Goal: Task Accomplishment & Management: Use online tool/utility

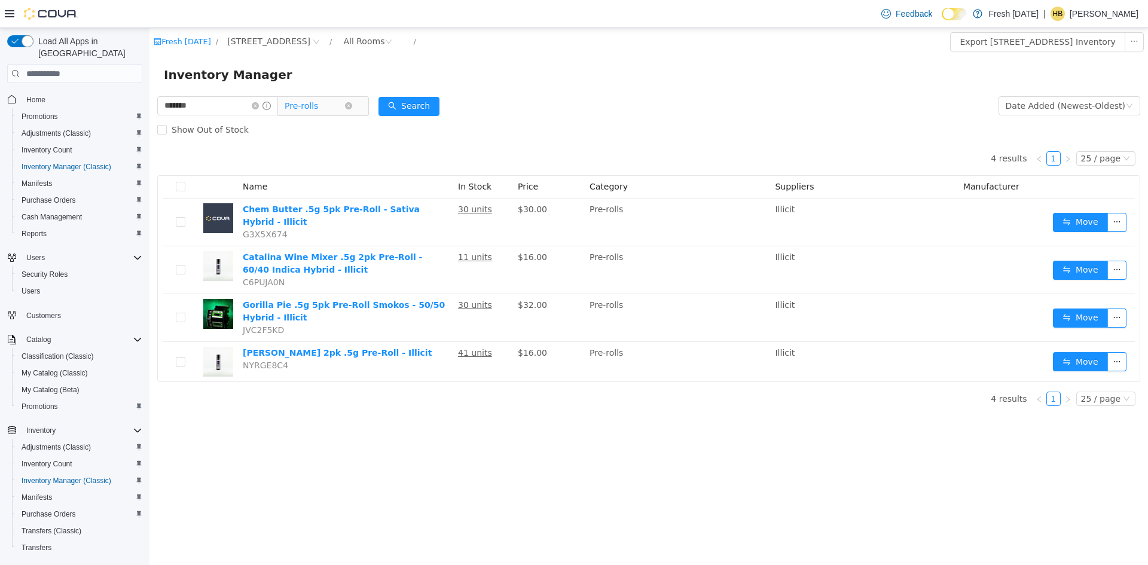
click at [334, 101] on span "Pre-rolls" at bounding box center [315, 106] width 60 height 18
click at [519, 118] on div "Show Out of Stock" at bounding box center [648, 130] width 983 height 24
click at [202, 107] on input "*******" at bounding box center [217, 105] width 121 height 19
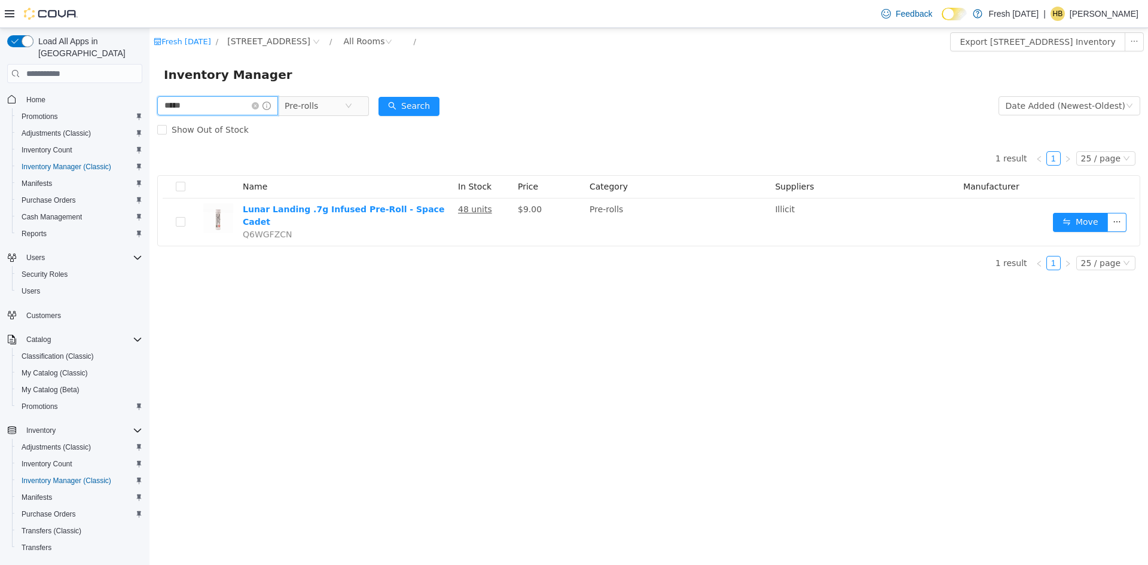
click at [202, 107] on input "*****" at bounding box center [217, 105] width 121 height 19
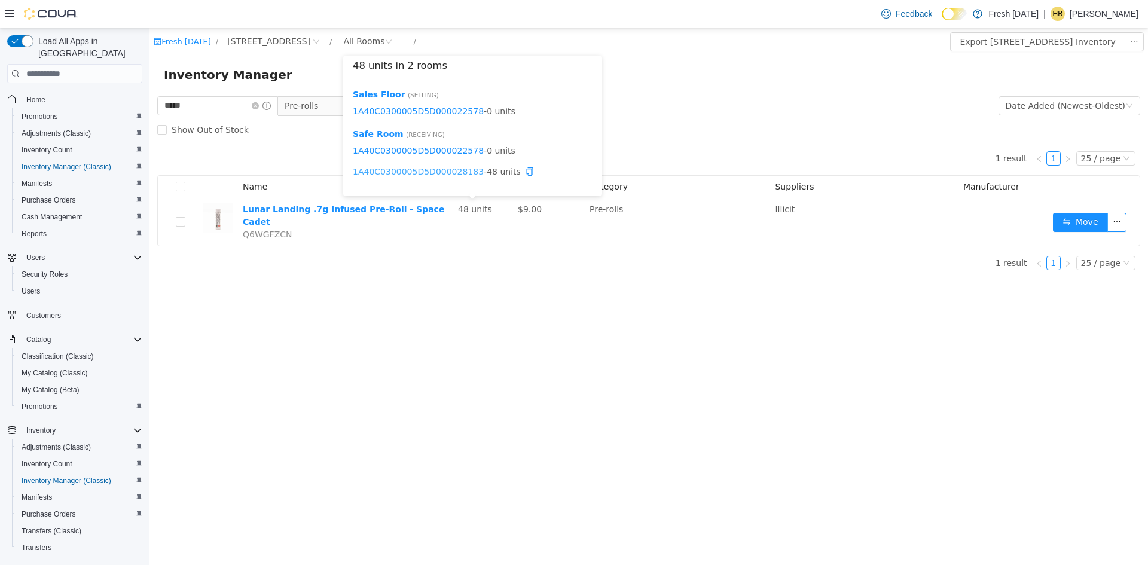
click at [460, 173] on link "1A40C0300005D5D000028183" at bounding box center [418, 172] width 131 height 10
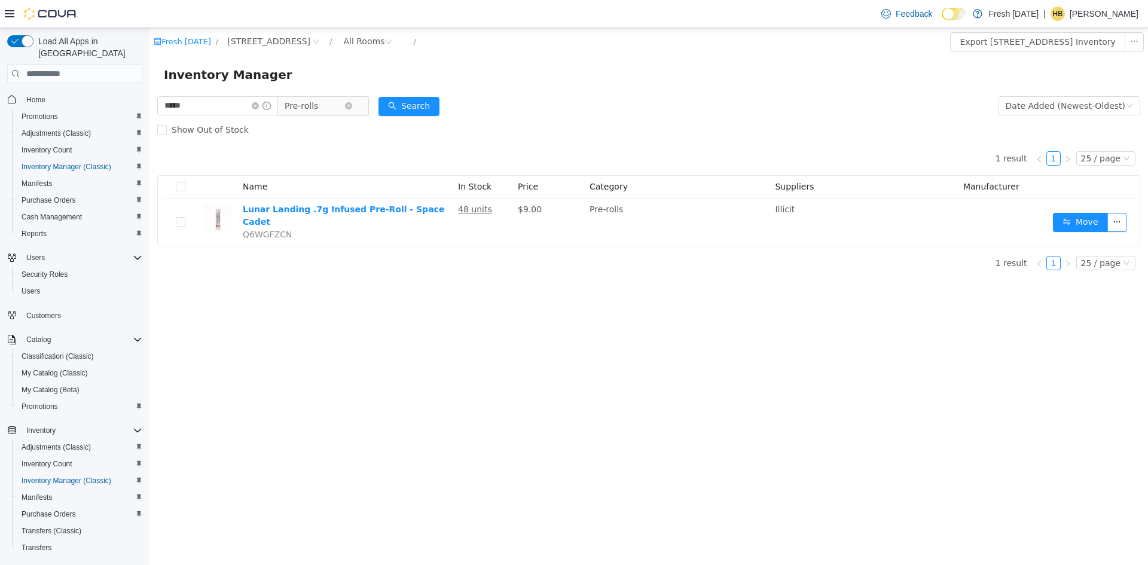
click at [345, 111] on span "Pre-rolls" at bounding box center [315, 106] width 60 height 18
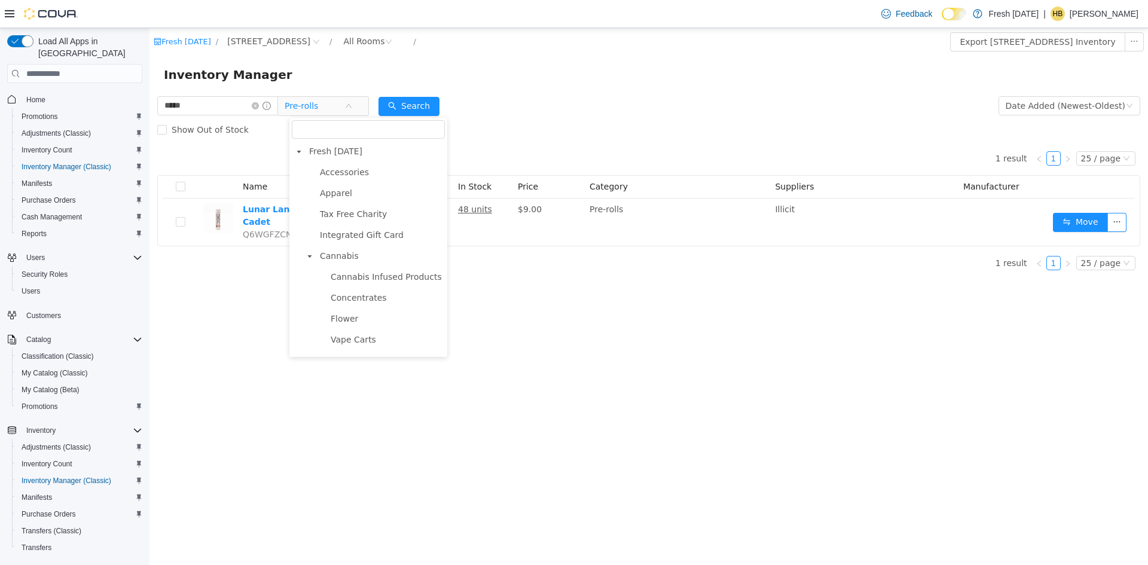
click at [368, 398] on span "Pre-Rolls - Infused" at bounding box center [368, 403] width 75 height 10
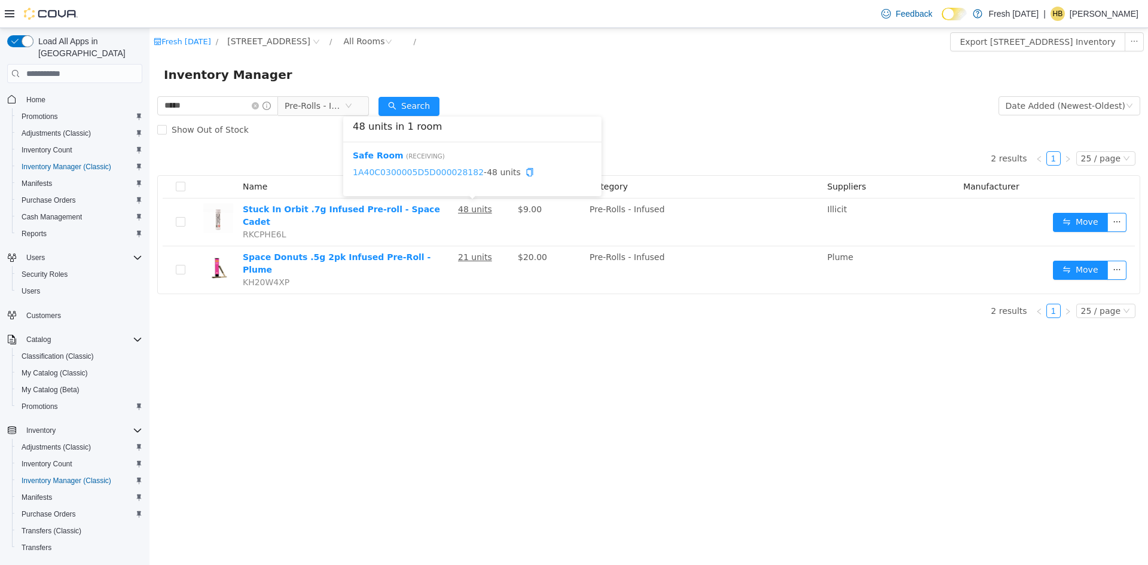
click at [453, 173] on link "1A40C0300005D5D000028182" at bounding box center [418, 172] width 131 height 10
click at [307, 98] on span "Pre-Rolls - Infused" at bounding box center [315, 106] width 60 height 18
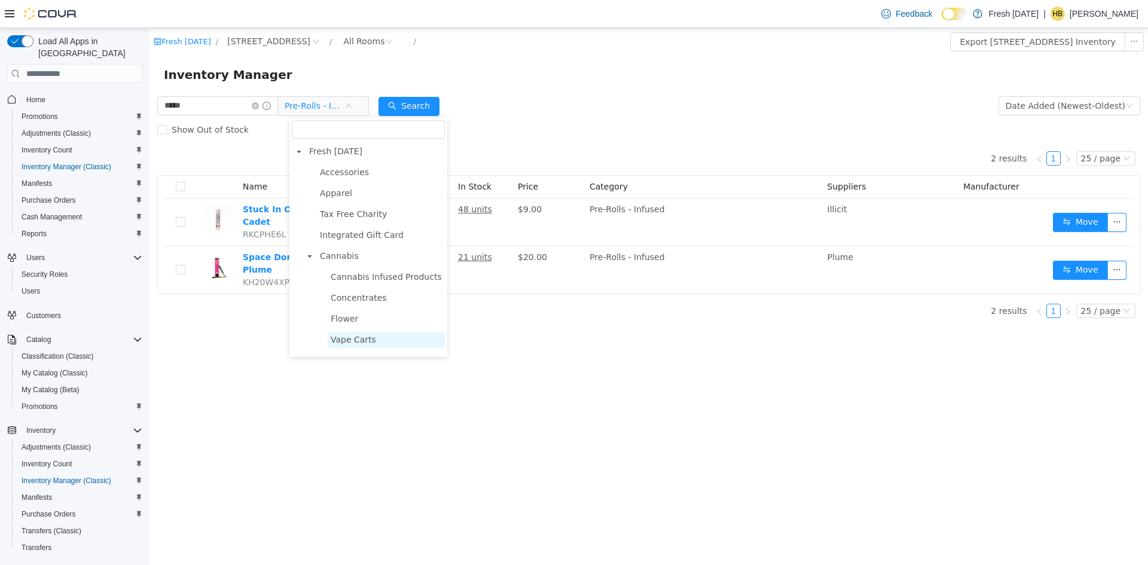
click at [363, 335] on span "Vape Carts" at bounding box center [353, 340] width 45 height 10
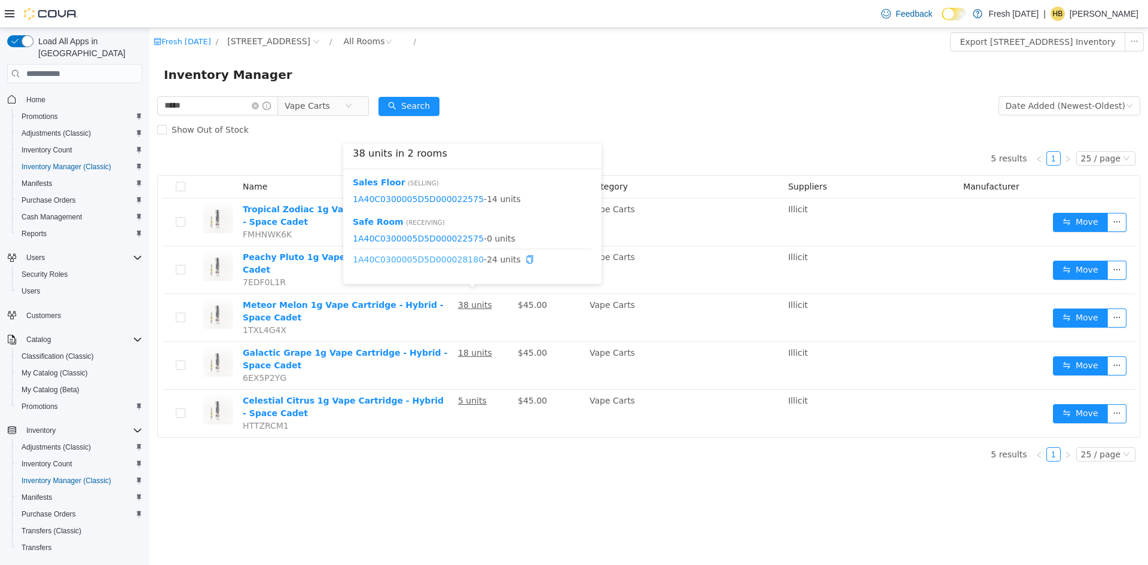
click at [455, 261] on link "1A40C0300005D5D000028180" at bounding box center [418, 260] width 131 height 10
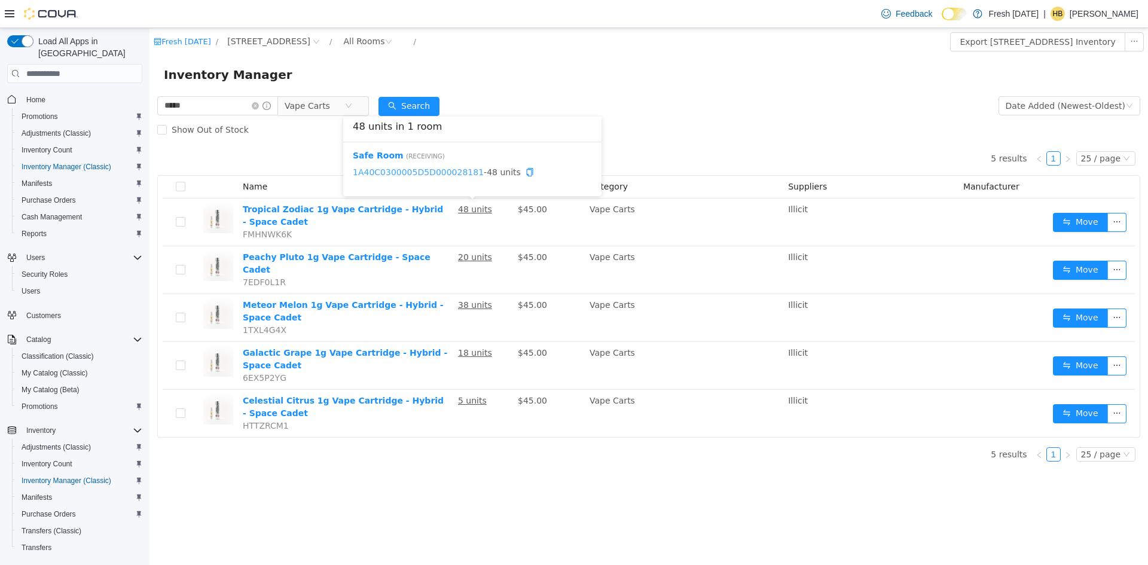
click at [452, 177] on link "1A40C0300005D5D000028181" at bounding box center [418, 172] width 131 height 10
click at [196, 106] on input "*****" at bounding box center [217, 105] width 121 height 19
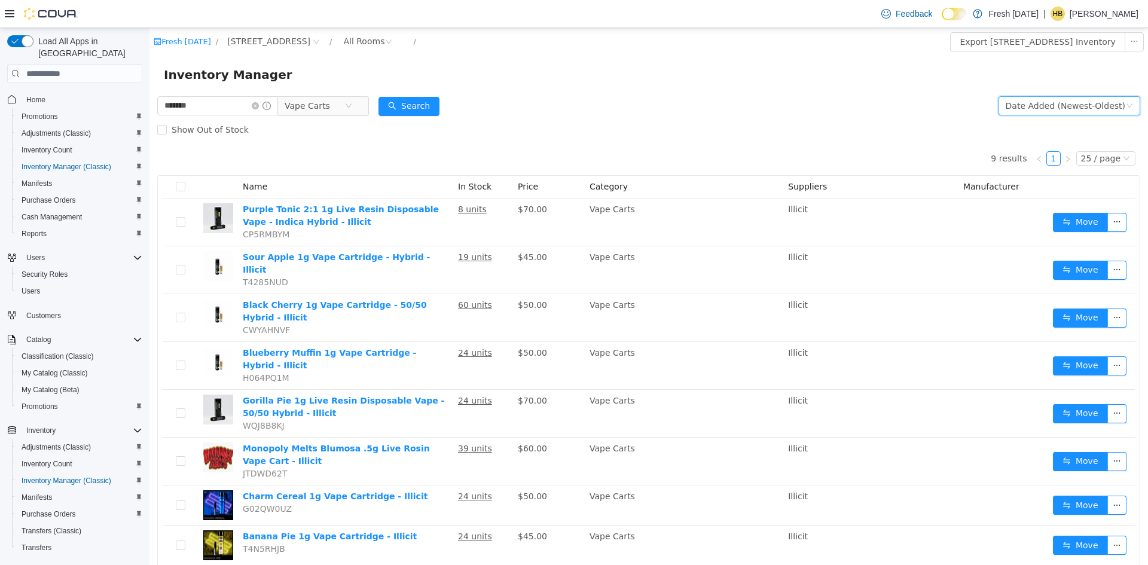
click at [1077, 111] on div "Date Added (Newest-Oldest)" at bounding box center [1066, 106] width 120 height 18
click at [1074, 134] on li "Alphabetical (A-Z)" at bounding box center [1064, 129] width 135 height 19
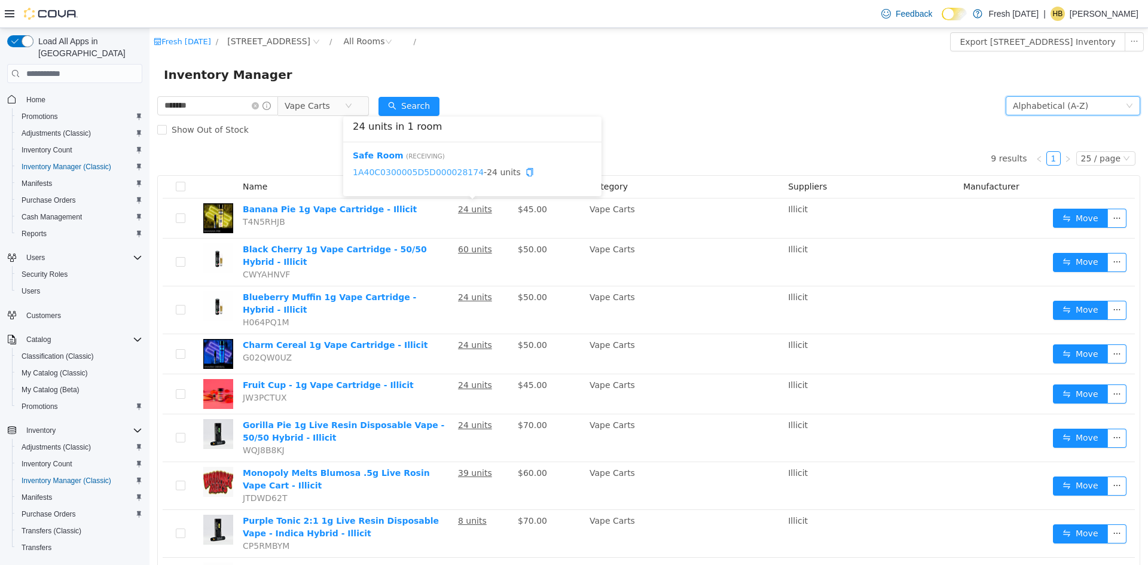
click at [458, 176] on link "1A40C0300005D5D000028174" at bounding box center [418, 172] width 131 height 10
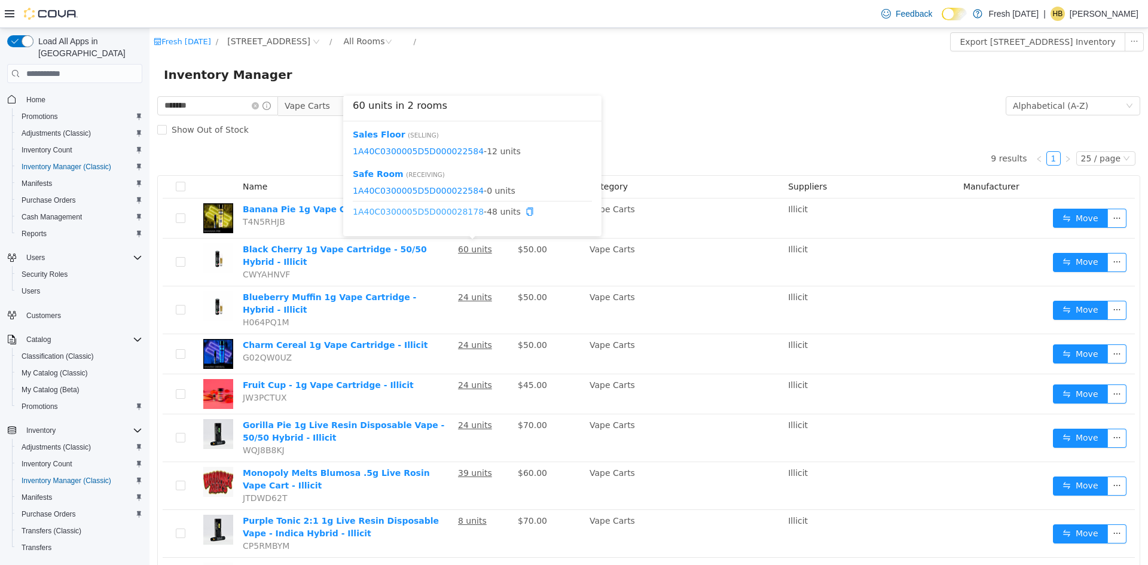
click at [458, 213] on link "1A40C0300005D5D000028178" at bounding box center [418, 212] width 131 height 10
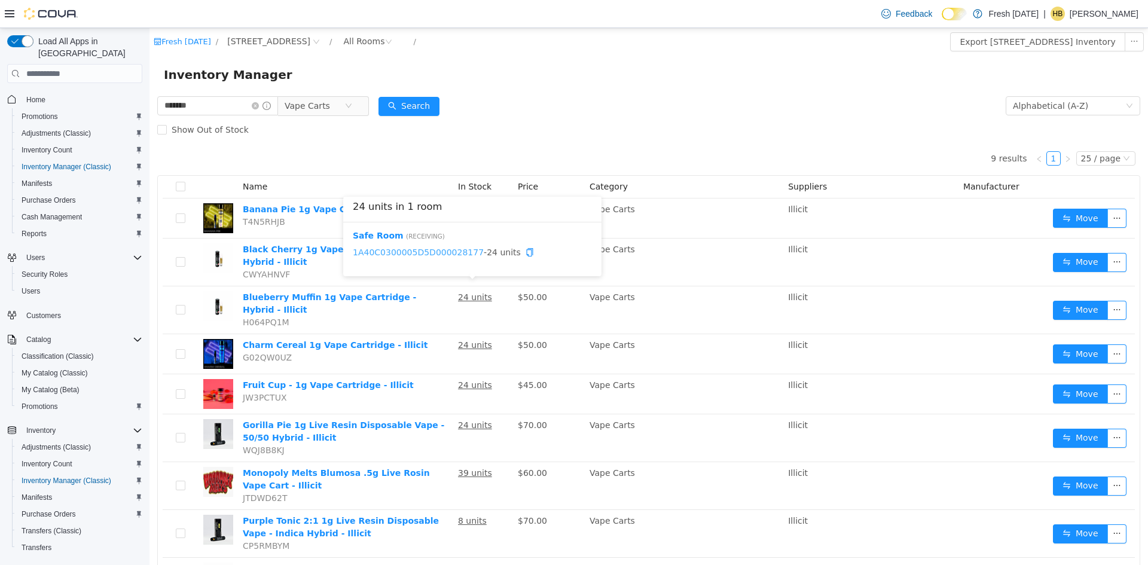
click at [450, 257] on link "1A40C0300005D5D000028177" at bounding box center [418, 253] width 131 height 10
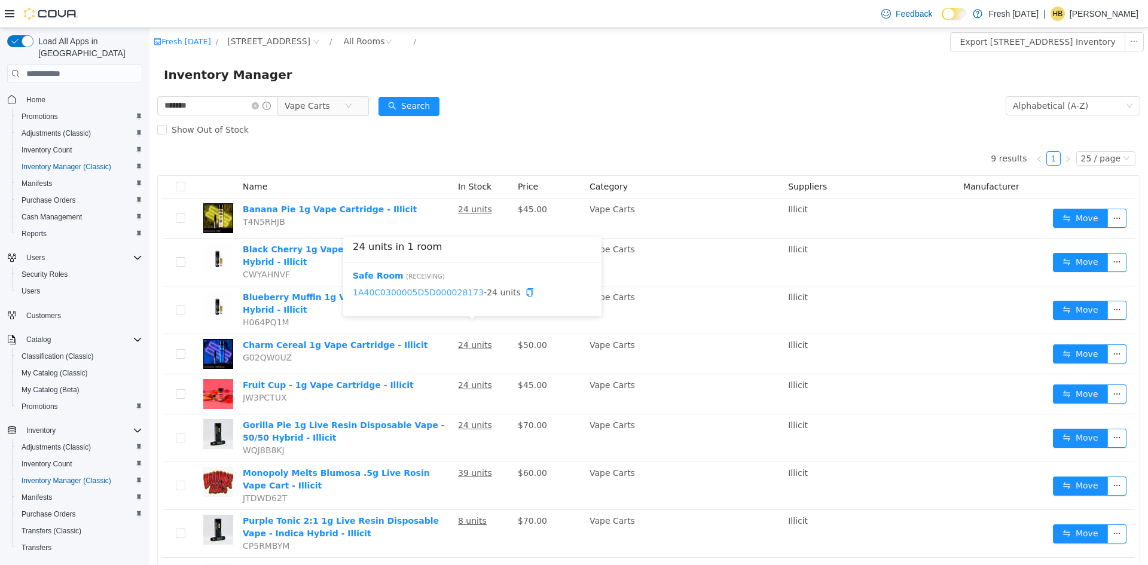
click at [461, 289] on link "1A40C0300005D5D000028173" at bounding box center [418, 293] width 131 height 10
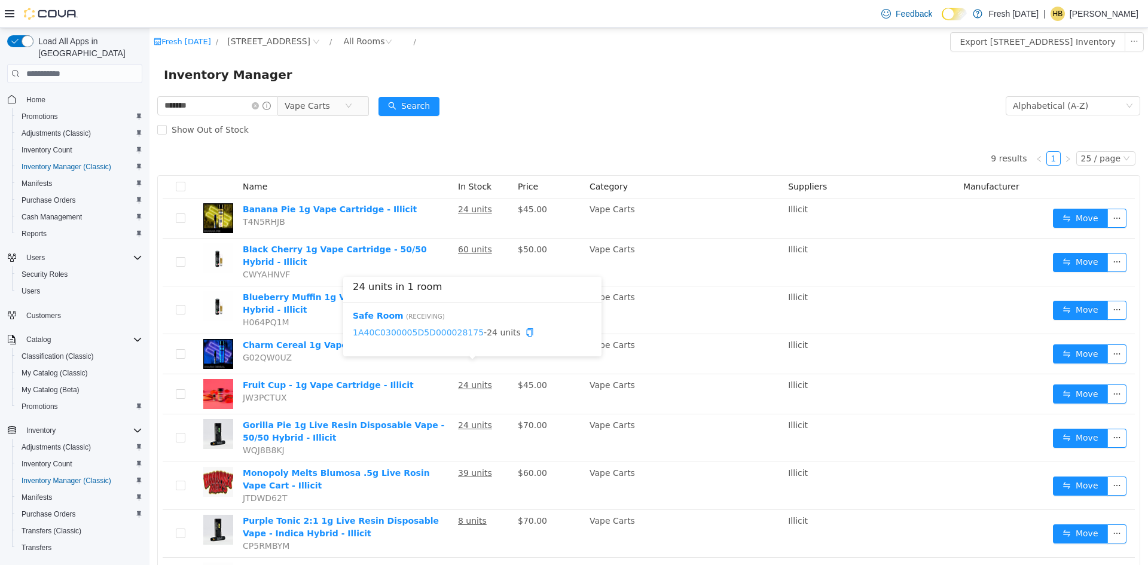
click at [443, 337] on link "1A40C0300005D5D000028175" at bounding box center [418, 333] width 131 height 10
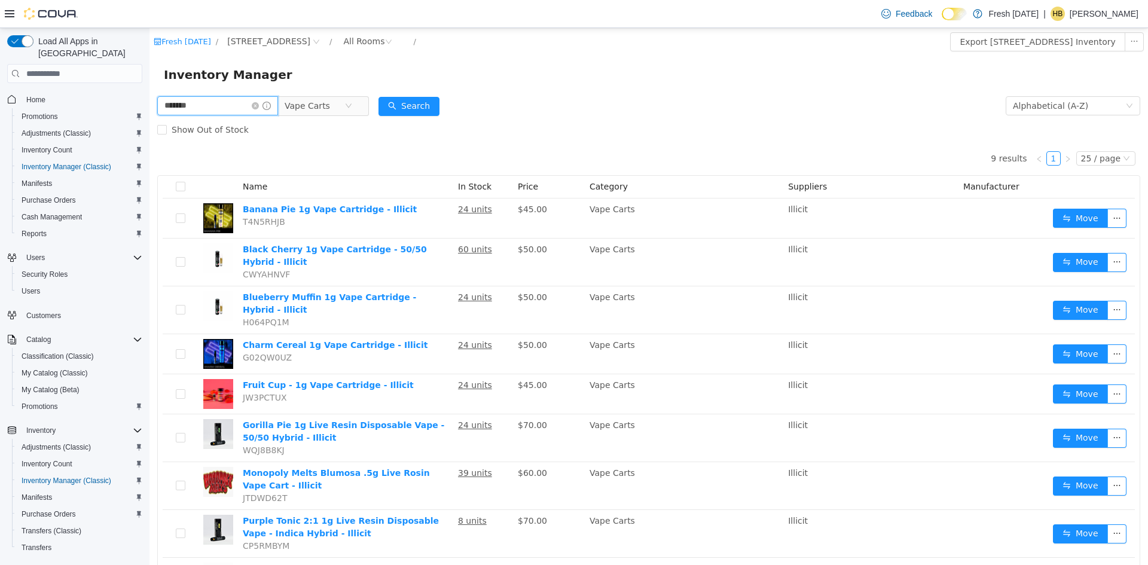
click at [251, 107] on input "*******" at bounding box center [217, 105] width 121 height 19
click at [250, 107] on input "*******" at bounding box center [217, 105] width 121 height 19
type input "*****"
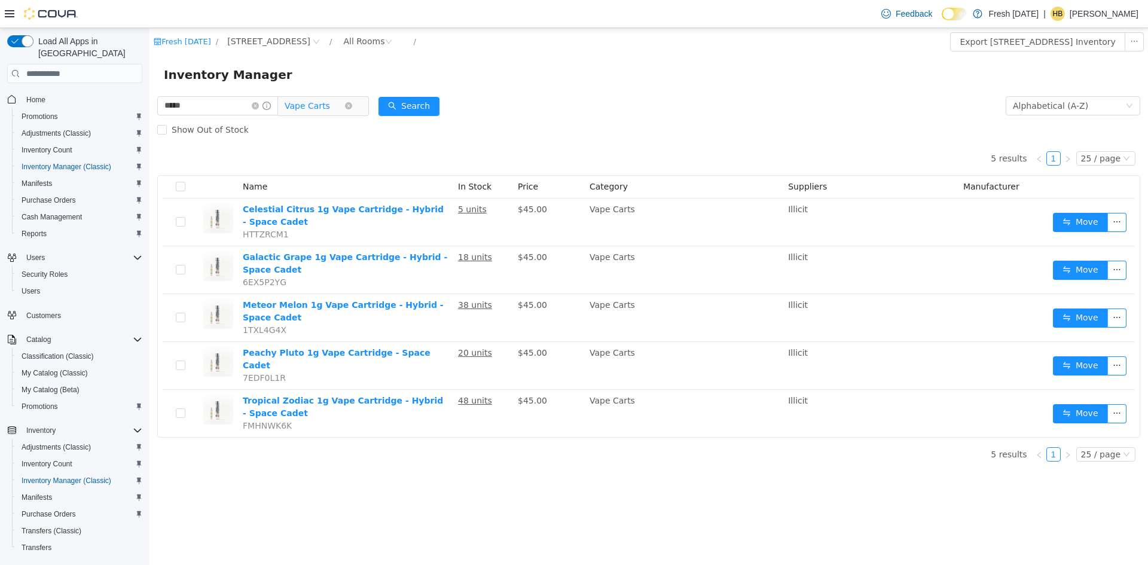
click at [327, 97] on span "Vape Carts" at bounding box center [307, 106] width 45 height 18
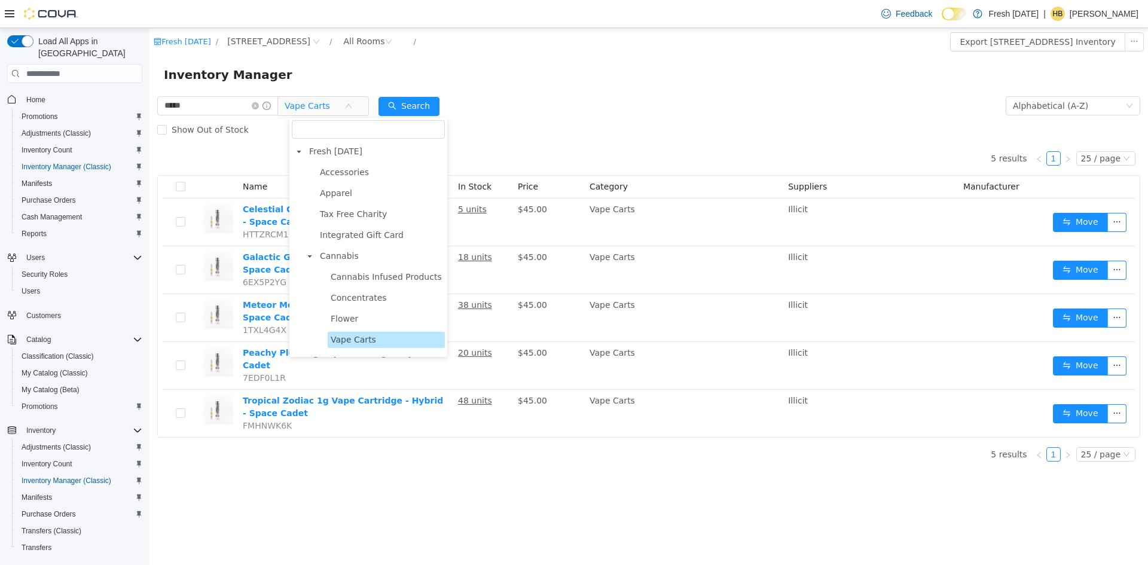
click at [349, 398] on span "Pre-Rolls - Infused" at bounding box center [368, 403] width 75 height 10
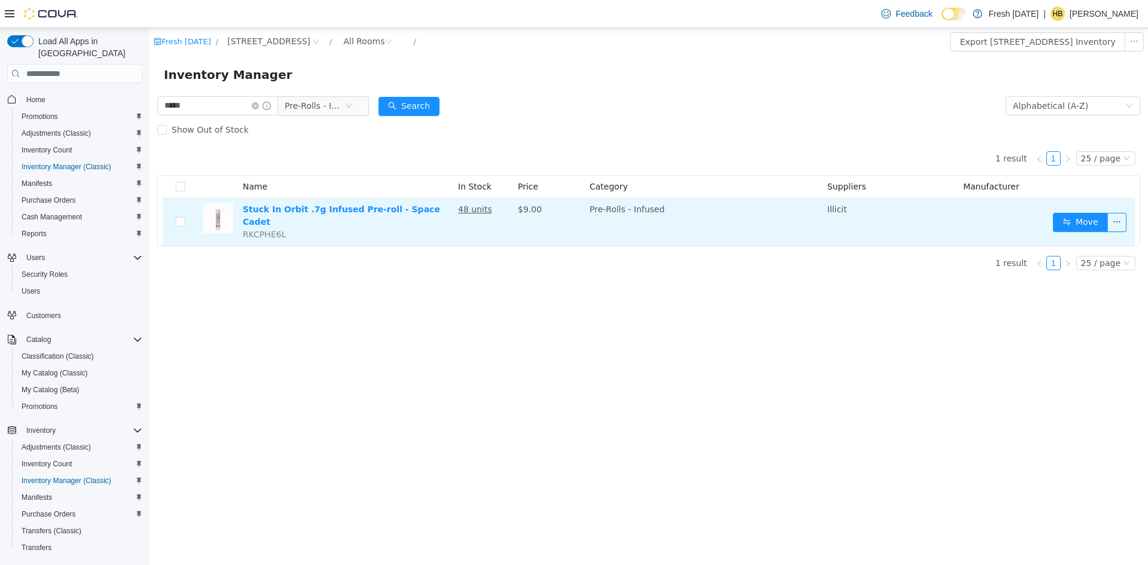
click at [1127, 224] on td "Move" at bounding box center [1092, 222] width 87 height 47
click at [1126, 224] on button "button" at bounding box center [1117, 222] width 19 height 19
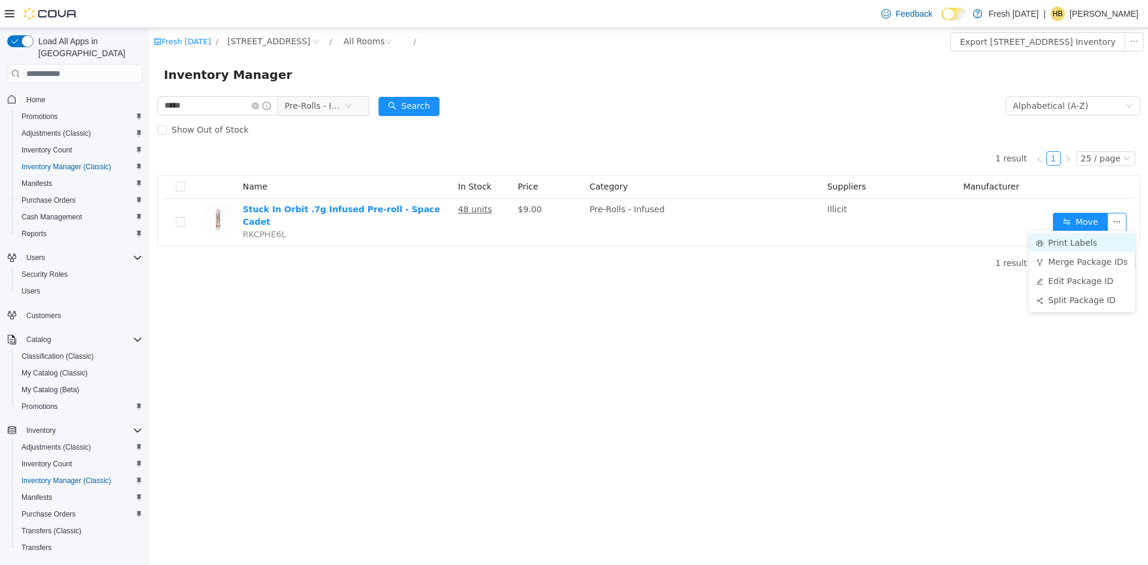
click at [1083, 238] on li "Print Labels" at bounding box center [1082, 242] width 106 height 19
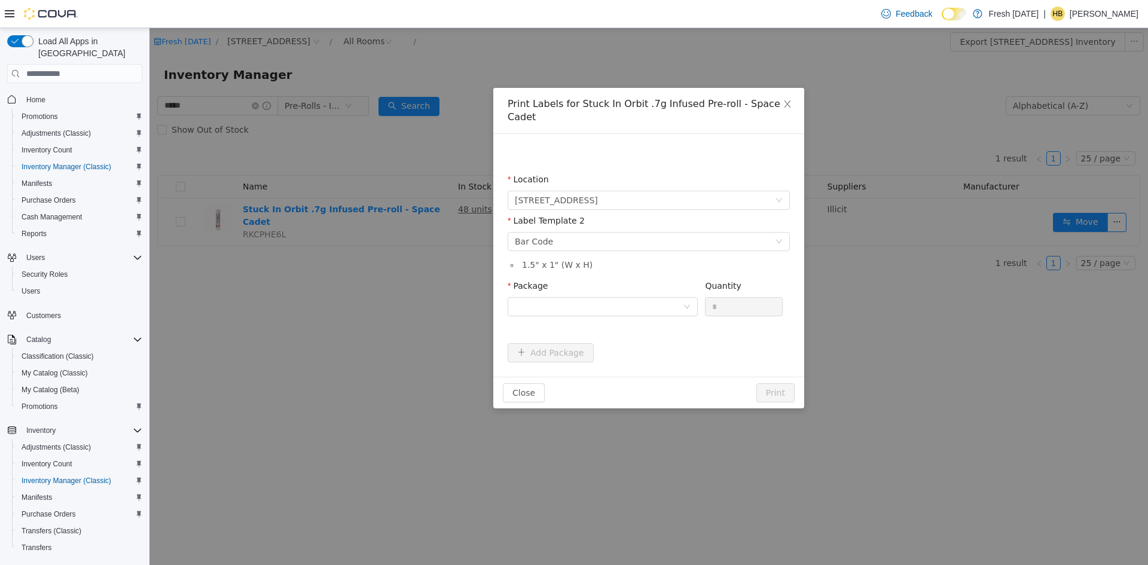
click at [616, 280] on div "Package" at bounding box center [603, 288] width 190 height 17
click at [616, 298] on div at bounding box center [599, 307] width 168 height 18
click at [614, 333] on strong "1A40C0300005D5D000028182" at bounding box center [586, 337] width 143 height 10
click at [725, 298] on input "*" at bounding box center [744, 307] width 77 height 18
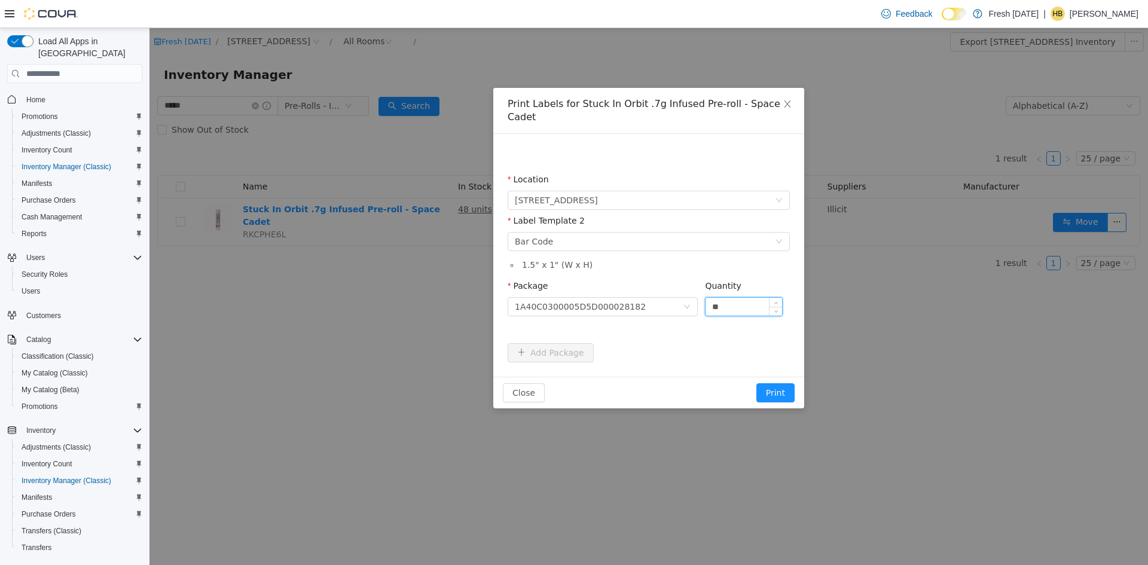
type input "**"
click at [757, 383] on button "Print" at bounding box center [776, 392] width 38 height 19
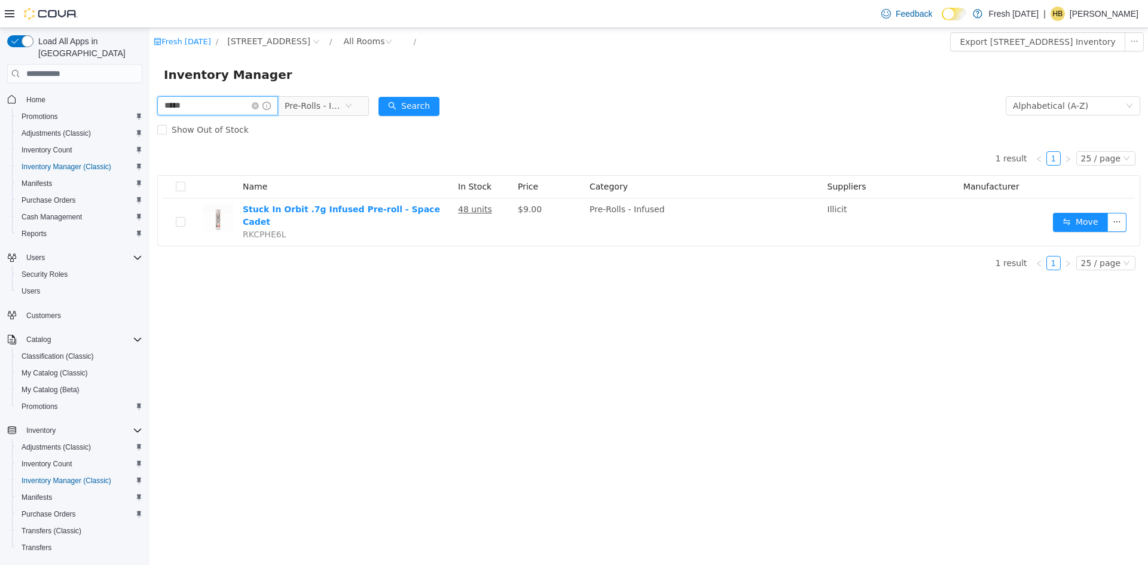
click at [214, 114] on input "*****" at bounding box center [217, 105] width 121 height 19
click at [337, 106] on span "Pre-Rolls - Infused" at bounding box center [315, 106] width 60 height 18
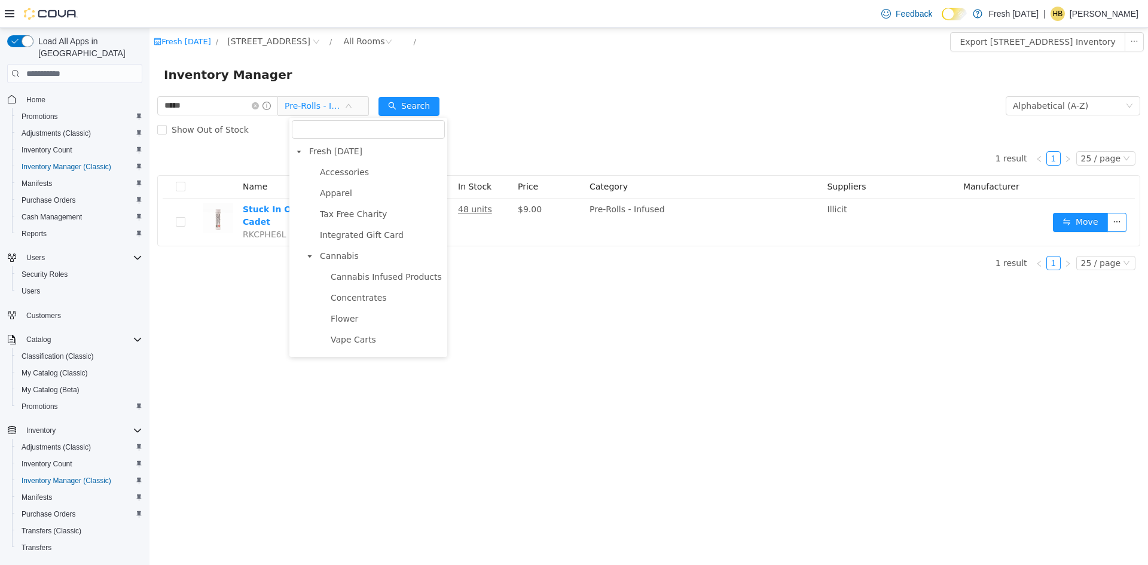
click at [358, 377] on span "Pre-rolls" at bounding box center [347, 382] width 33 height 10
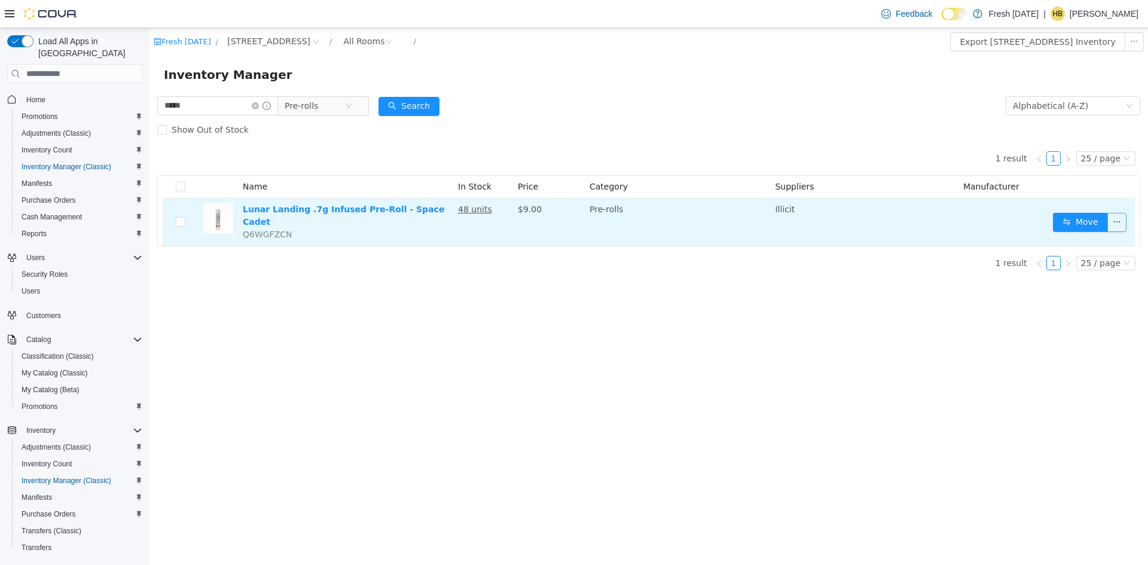
click at [1115, 222] on button "button" at bounding box center [1117, 222] width 19 height 19
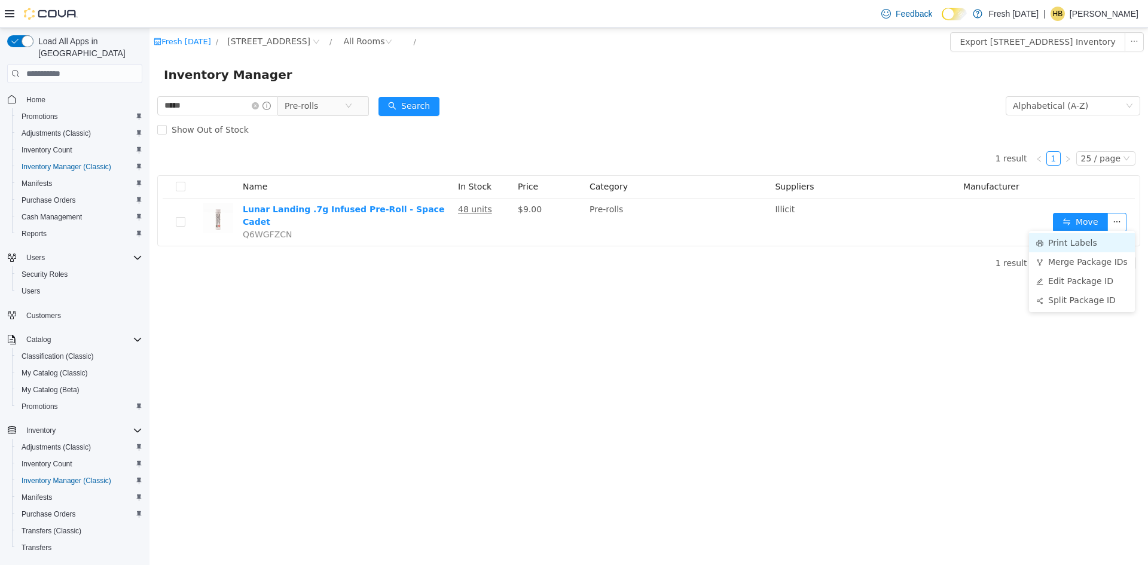
click at [1071, 237] on li "Print Labels" at bounding box center [1082, 242] width 106 height 19
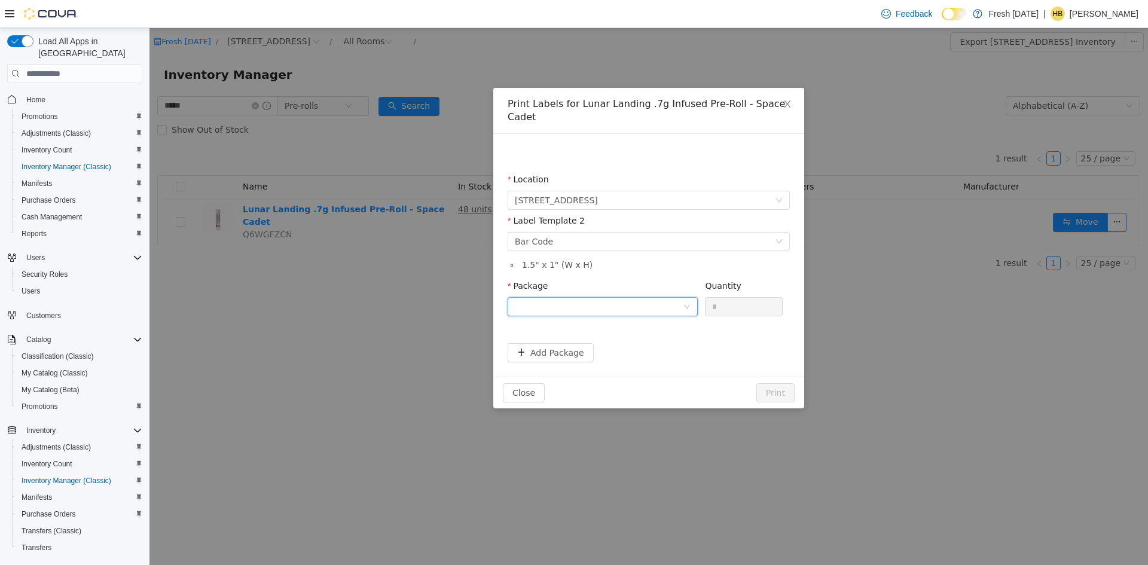
click at [623, 298] on div at bounding box center [599, 307] width 168 height 18
click at [607, 334] on strong "1A40C0300005D5D000028183" at bounding box center [586, 337] width 143 height 10
click at [735, 298] on input "*" at bounding box center [744, 307] width 77 height 18
type input "**"
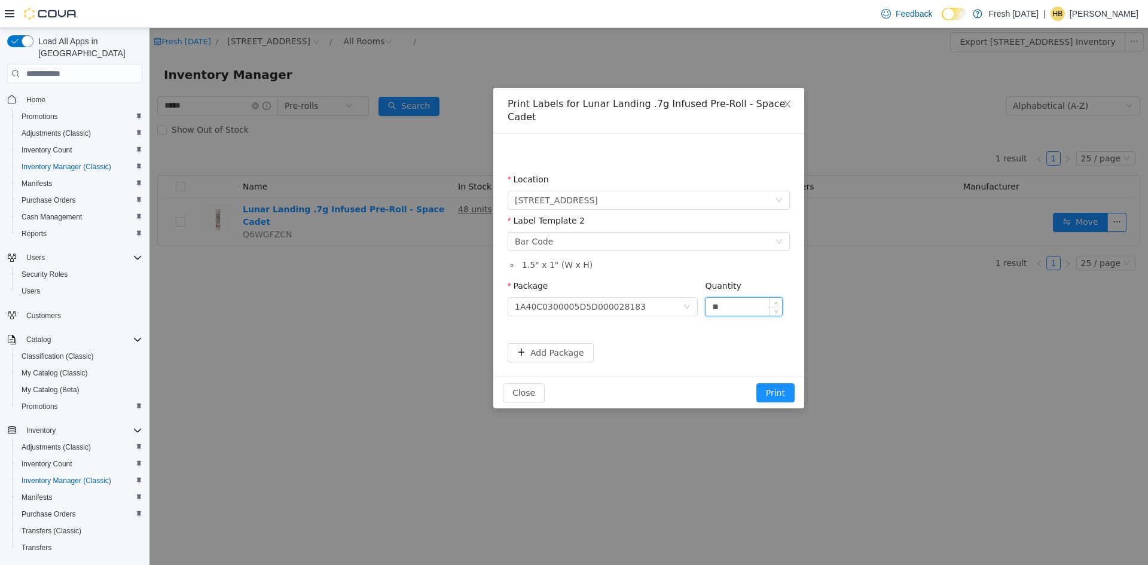
click at [757, 383] on button "Print" at bounding box center [776, 392] width 38 height 19
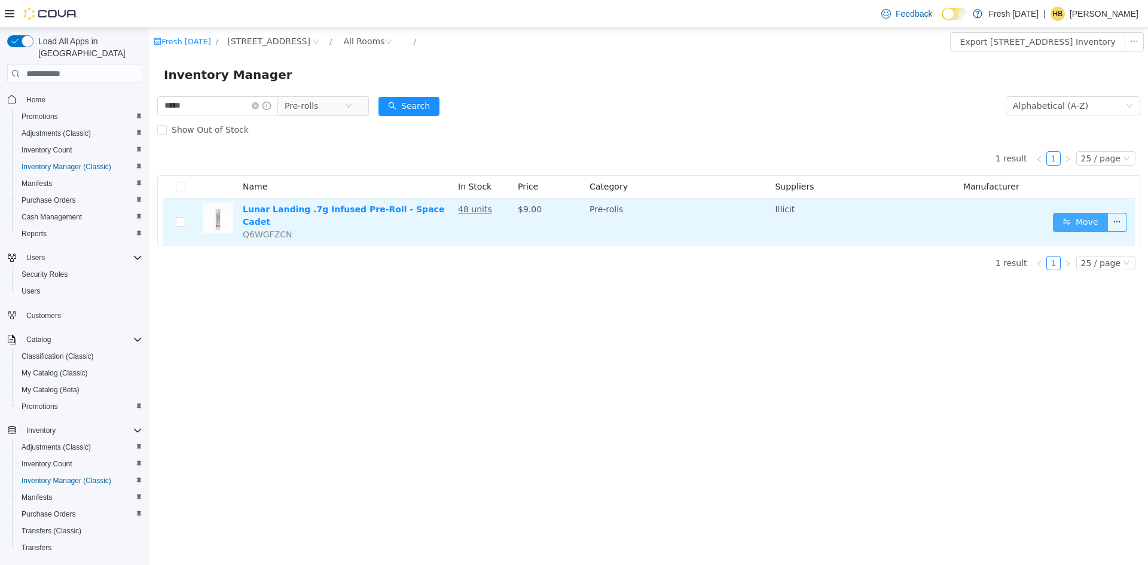
click at [1084, 221] on button "Move" at bounding box center [1080, 222] width 55 height 19
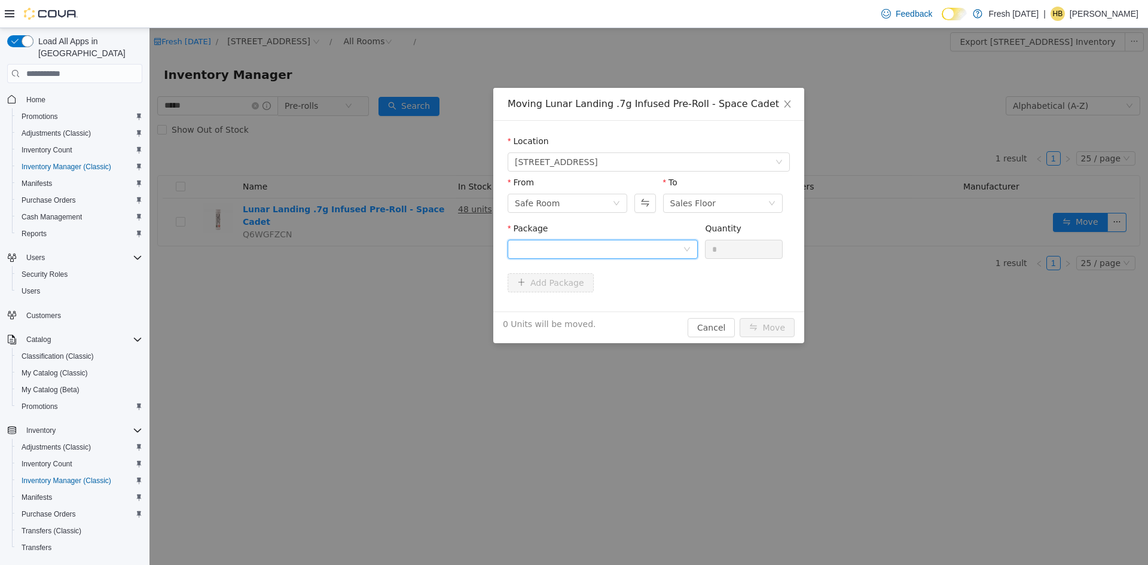
click at [659, 240] on div at bounding box center [599, 249] width 168 height 18
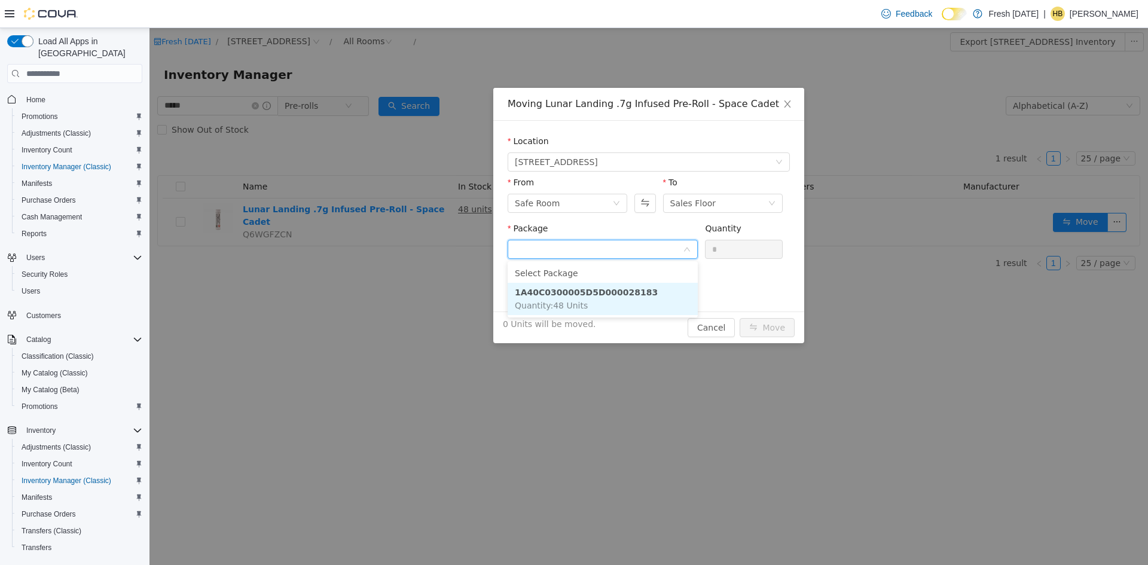
click at [617, 294] on strong "1A40C0300005D5D000028183" at bounding box center [586, 293] width 143 height 10
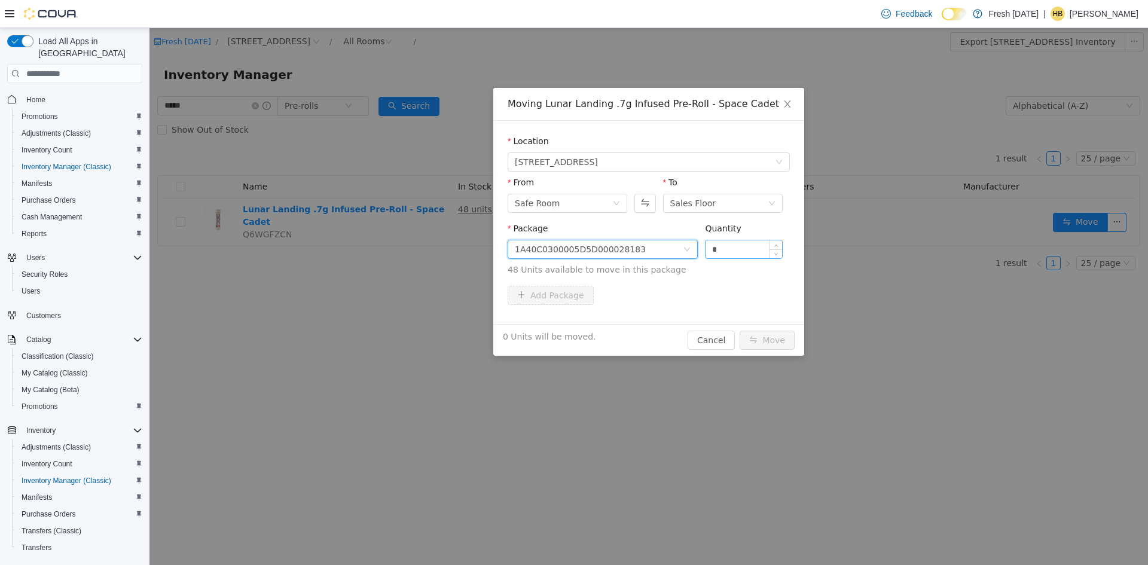
click at [736, 254] on input "*" at bounding box center [744, 249] width 77 height 18
type input "***"
click at [740, 331] on button "Move" at bounding box center [767, 340] width 55 height 19
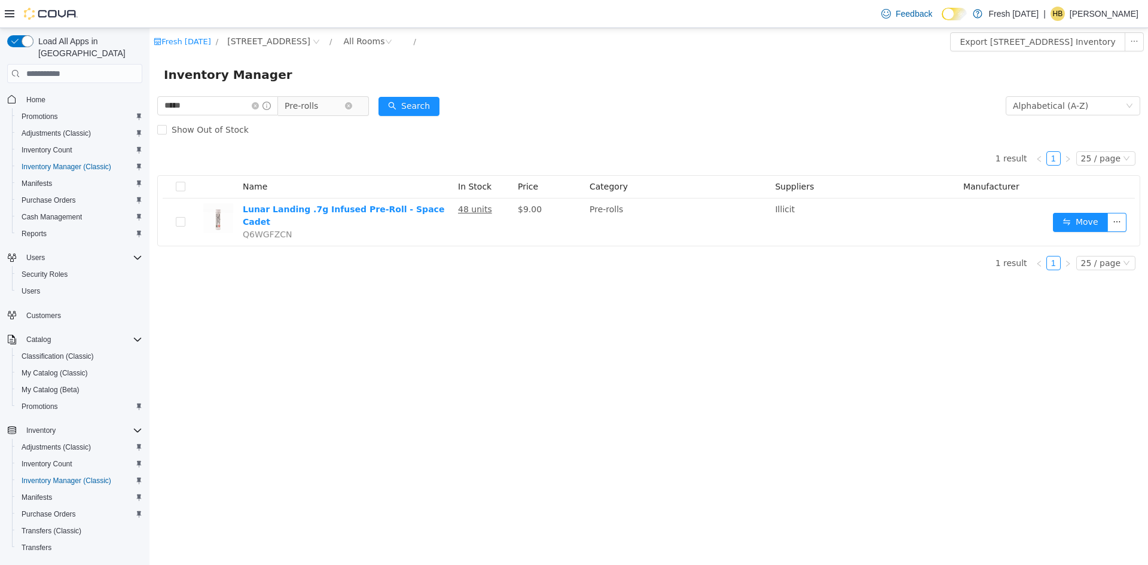
click at [343, 110] on span "Pre-rolls" at bounding box center [315, 106] width 60 height 18
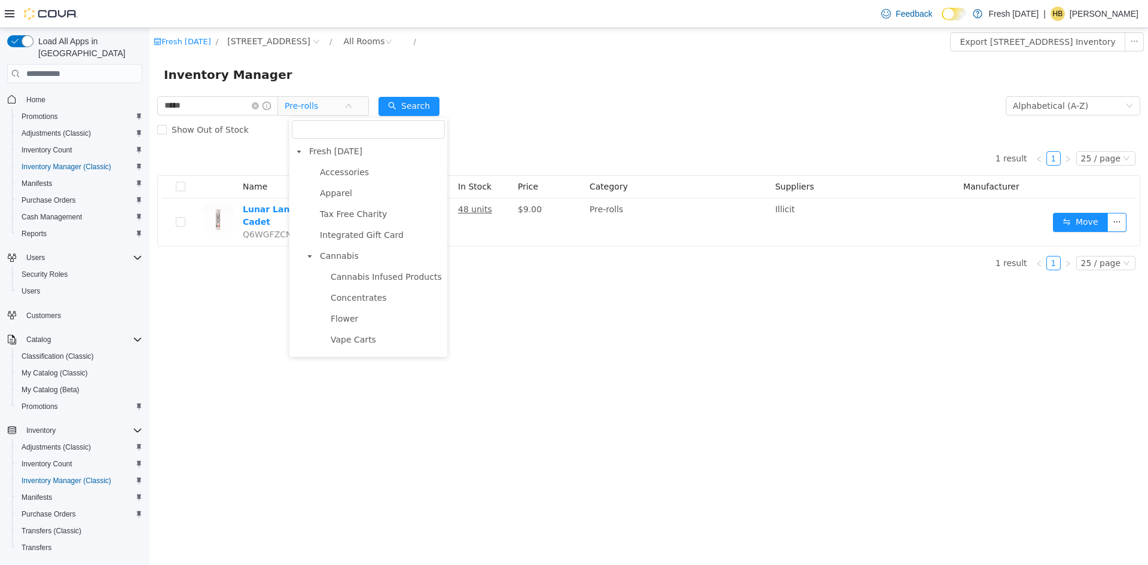
click at [355, 398] on span "Pre-Rolls - Infused" at bounding box center [368, 403] width 75 height 10
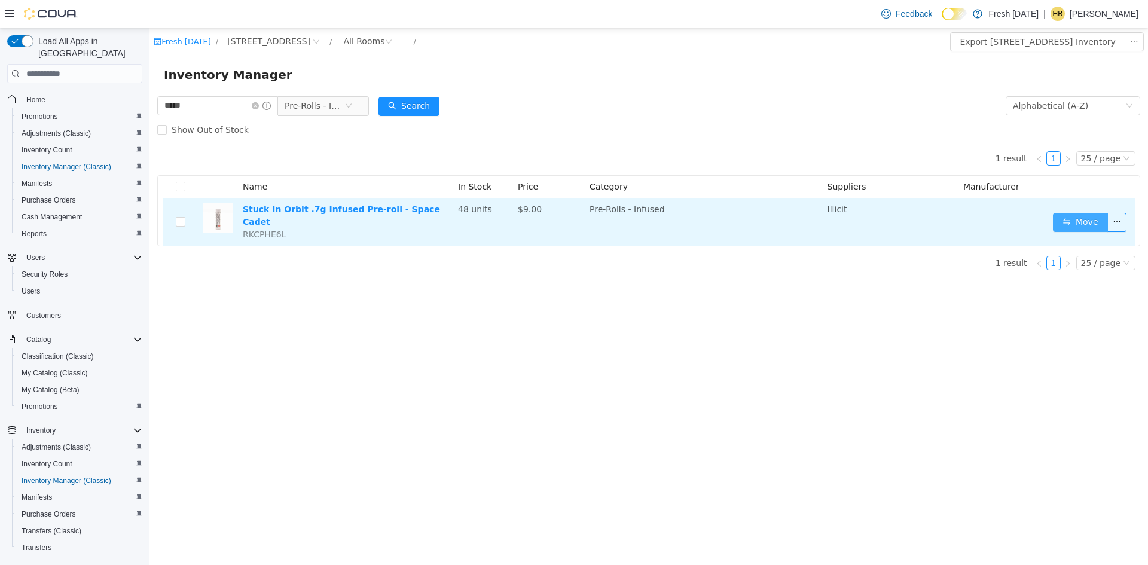
click at [1062, 213] on button "Move" at bounding box center [1080, 222] width 55 height 19
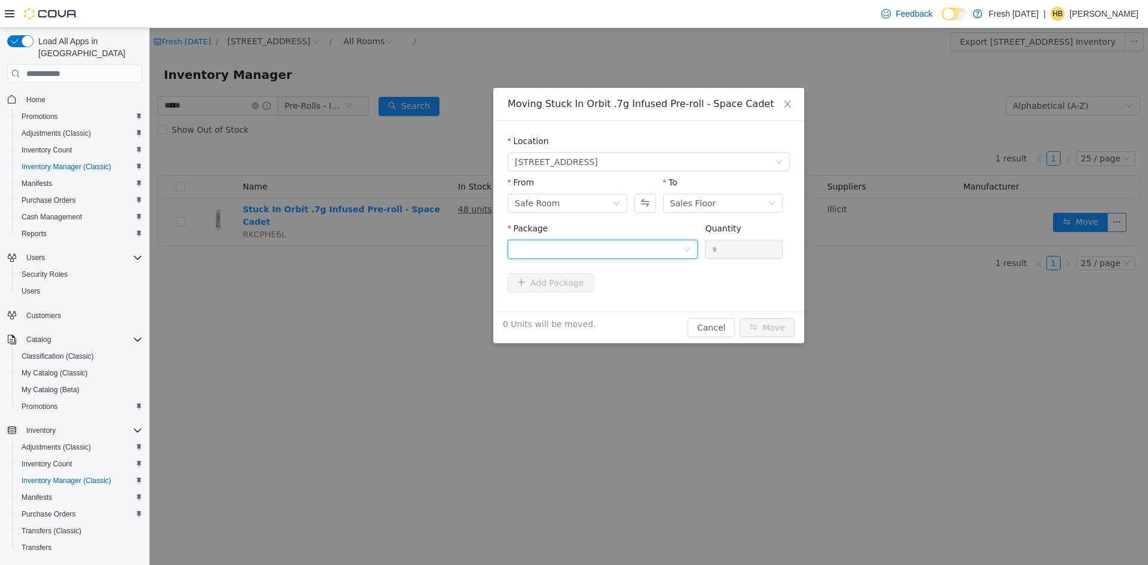
click at [645, 255] on div at bounding box center [599, 249] width 168 height 18
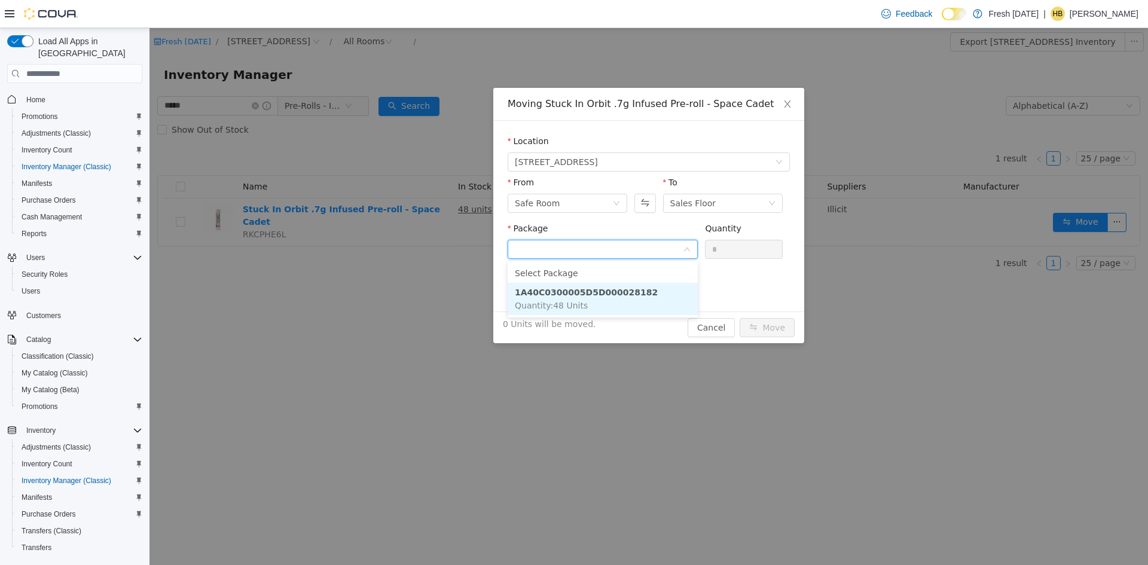
click at [618, 299] on li "1A40C0300005D5D000028182 Quantity : 48 Units" at bounding box center [603, 299] width 190 height 32
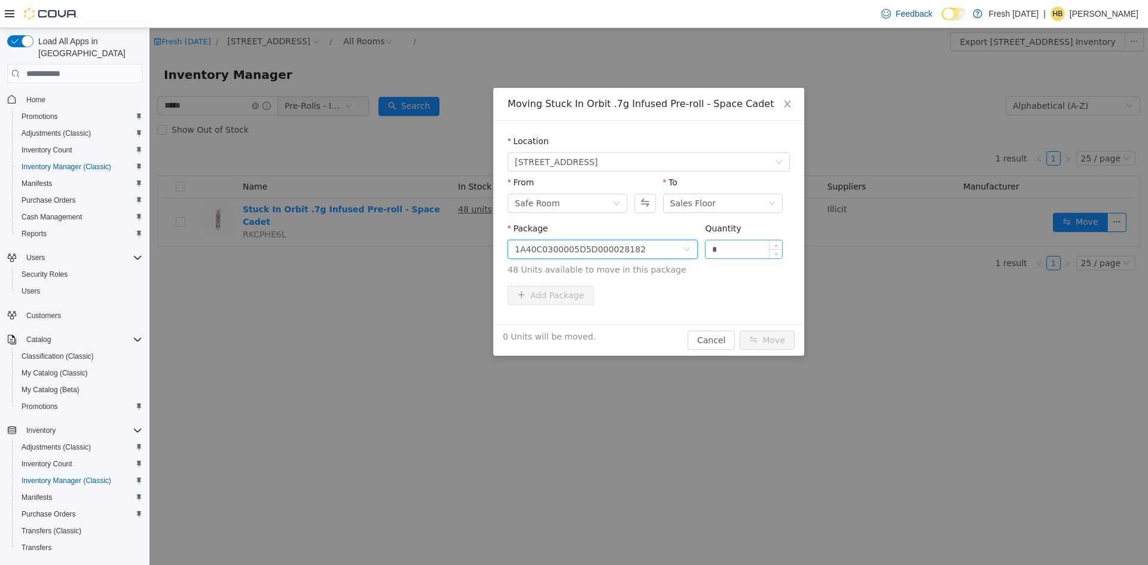
click at [736, 257] on input "*" at bounding box center [744, 249] width 77 height 18
type input "***"
click at [740, 331] on button "Move" at bounding box center [767, 340] width 55 height 19
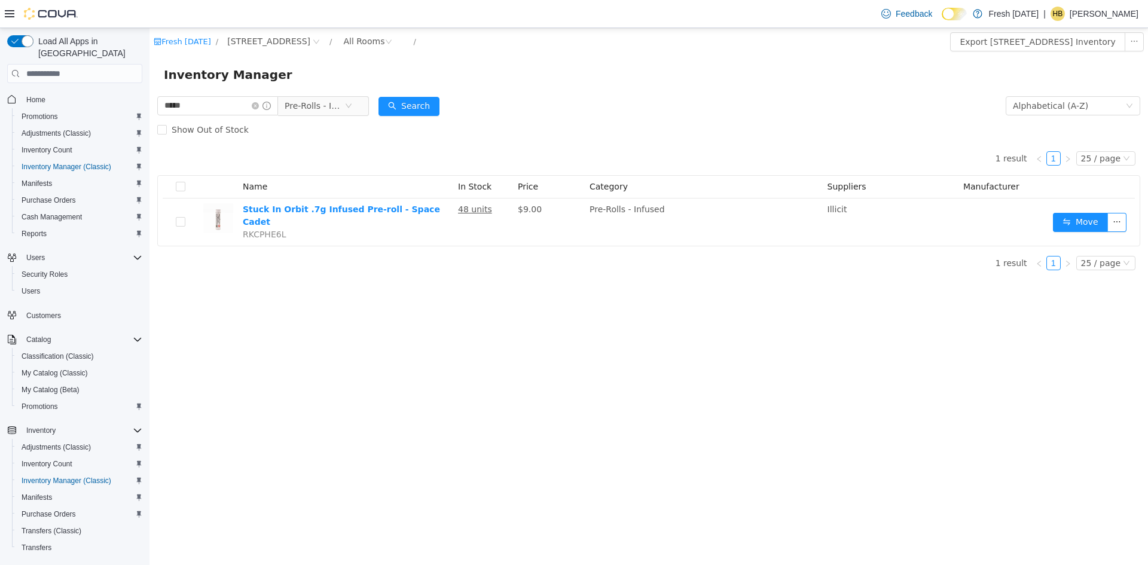
click at [436, 65] on div "Inventory Manager" at bounding box center [649, 74] width 970 height 19
click at [343, 103] on span "Pre-Rolls - Infused" at bounding box center [315, 106] width 60 height 18
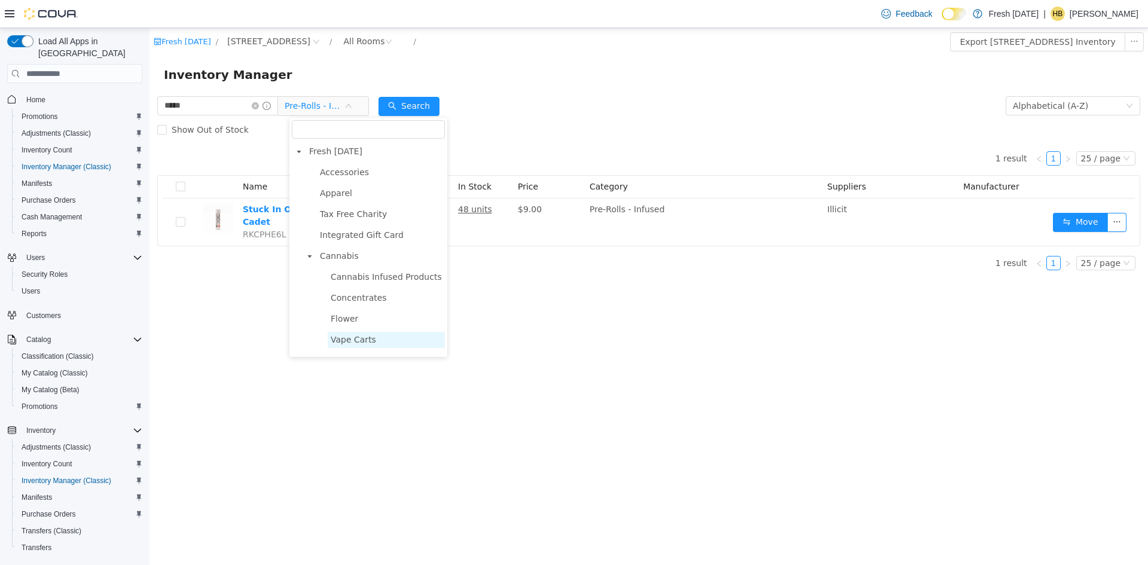
click at [357, 335] on span "Vape Carts" at bounding box center [353, 340] width 45 height 10
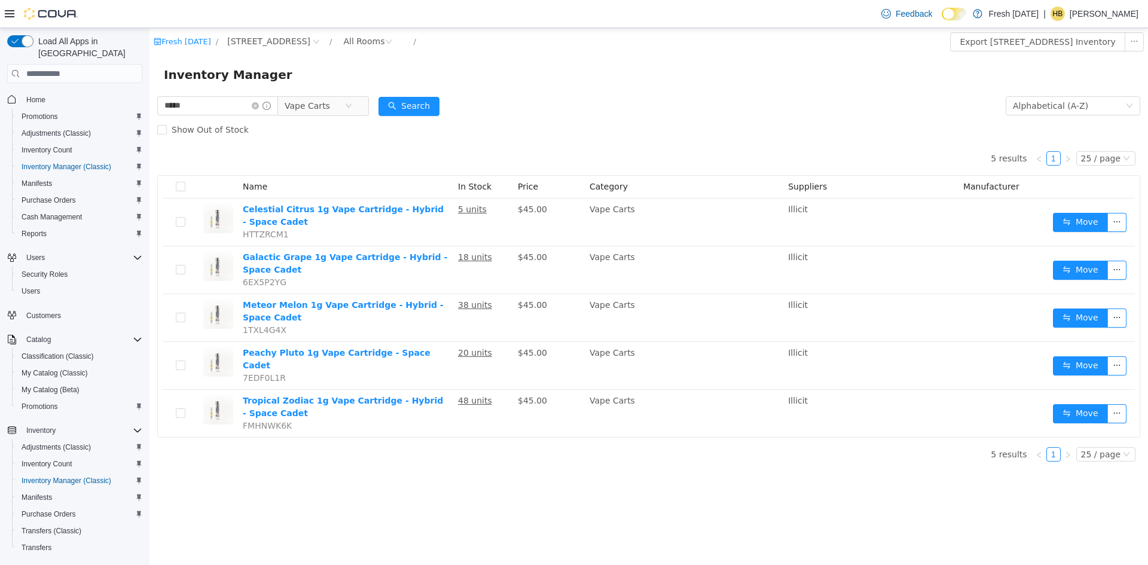
click at [547, 115] on form "***** Vape Carts Alphabetical (A-Z) Search Show Out of Stock" at bounding box center [648, 118] width 983 height 48
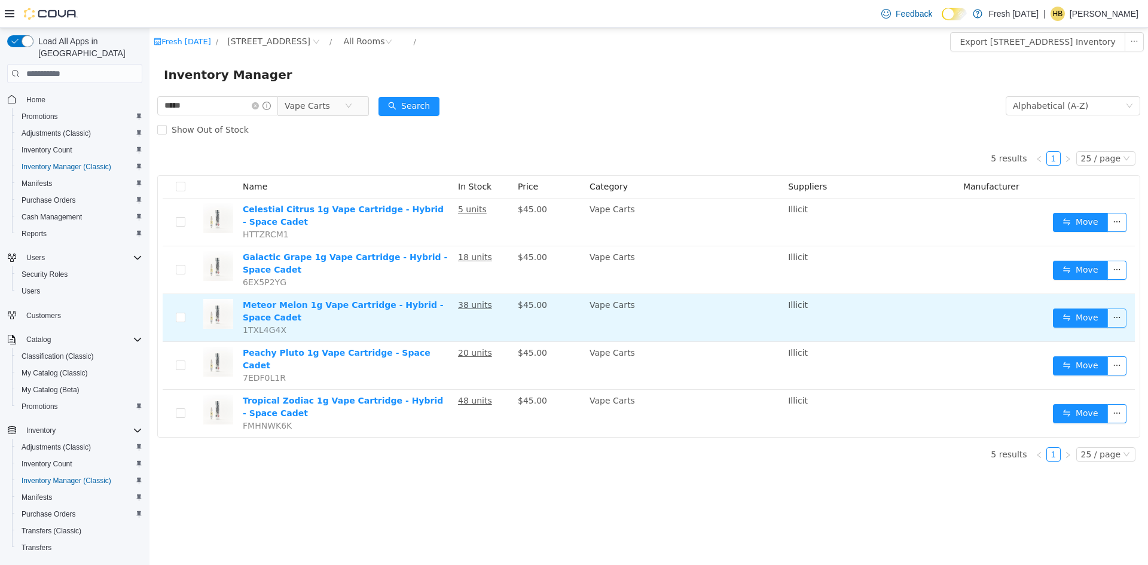
click at [1112, 322] on button "button" at bounding box center [1117, 318] width 19 height 19
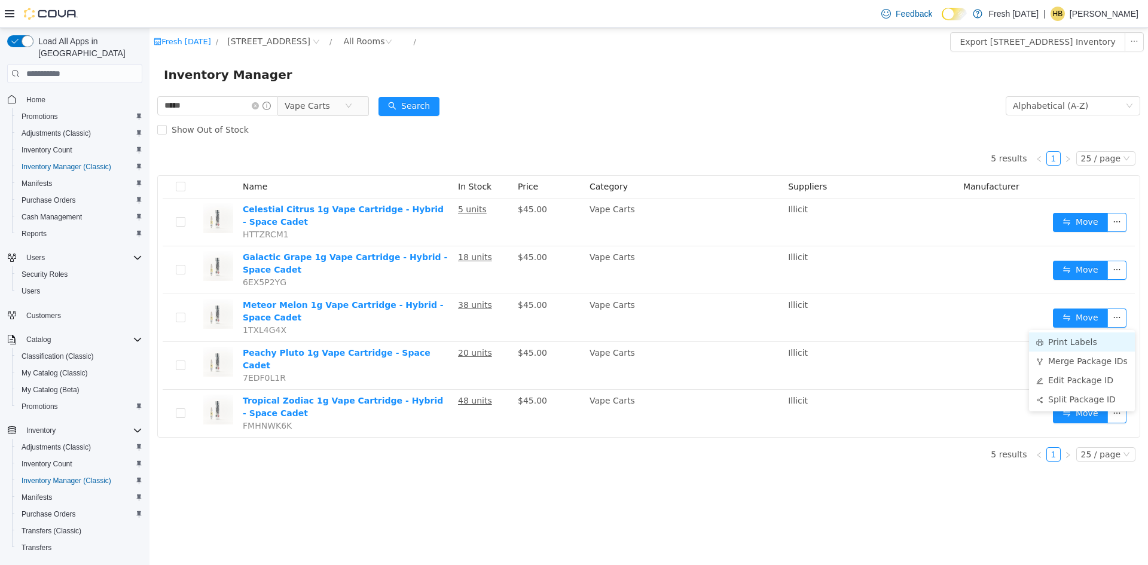
click at [1066, 344] on li "Print Labels" at bounding box center [1082, 342] width 106 height 19
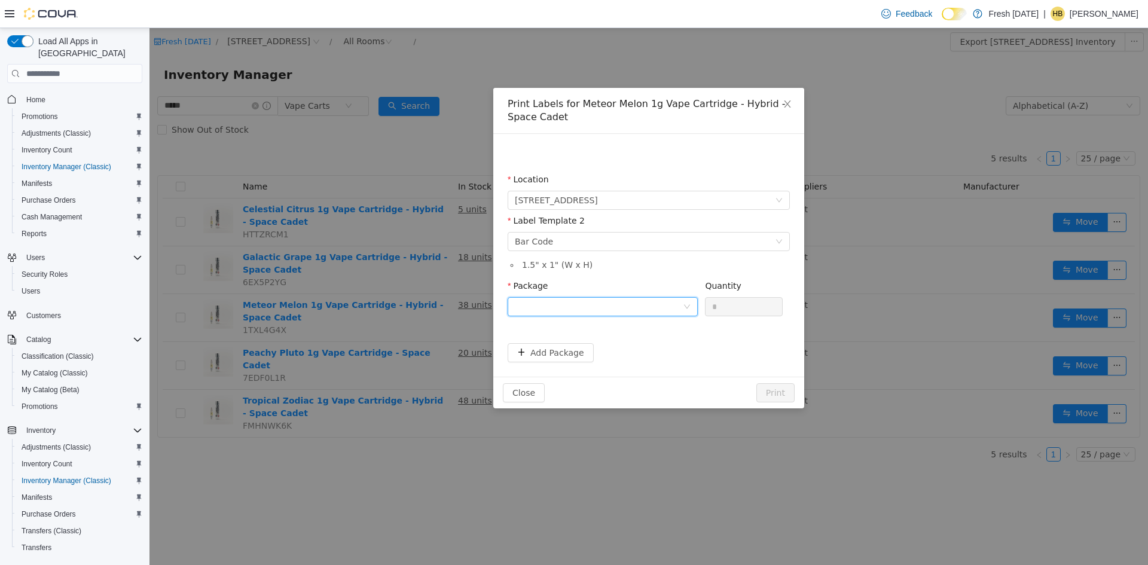
click at [568, 303] on div at bounding box center [599, 307] width 168 height 18
click at [596, 373] on strong "1A40C0300005D5D000028180" at bounding box center [586, 369] width 143 height 10
click at [742, 308] on input "*" at bounding box center [744, 307] width 77 height 18
type input "**"
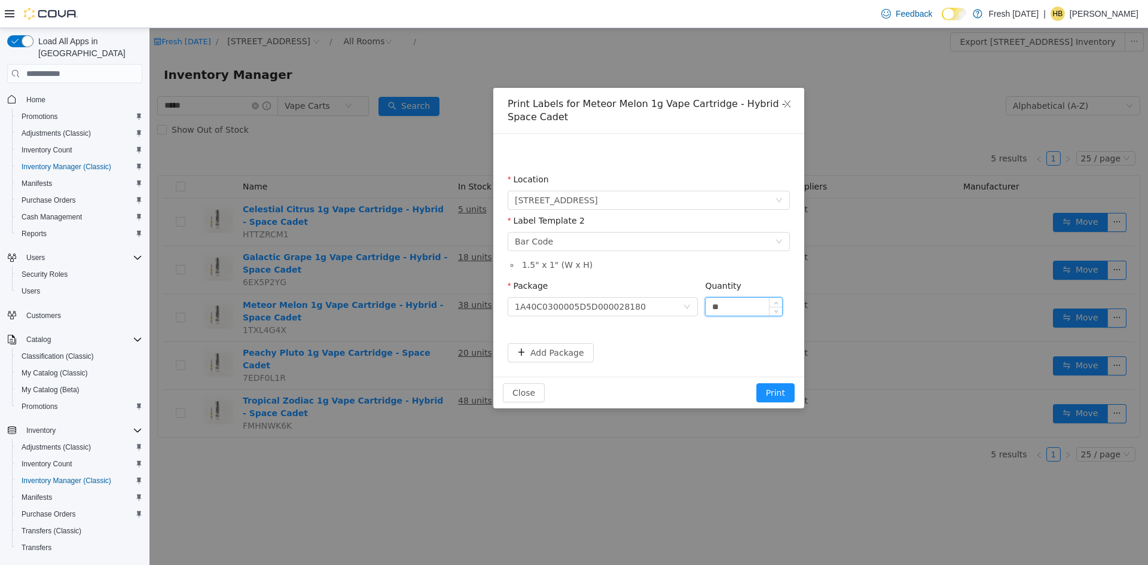
click at [757, 383] on button "Print" at bounding box center [776, 392] width 38 height 19
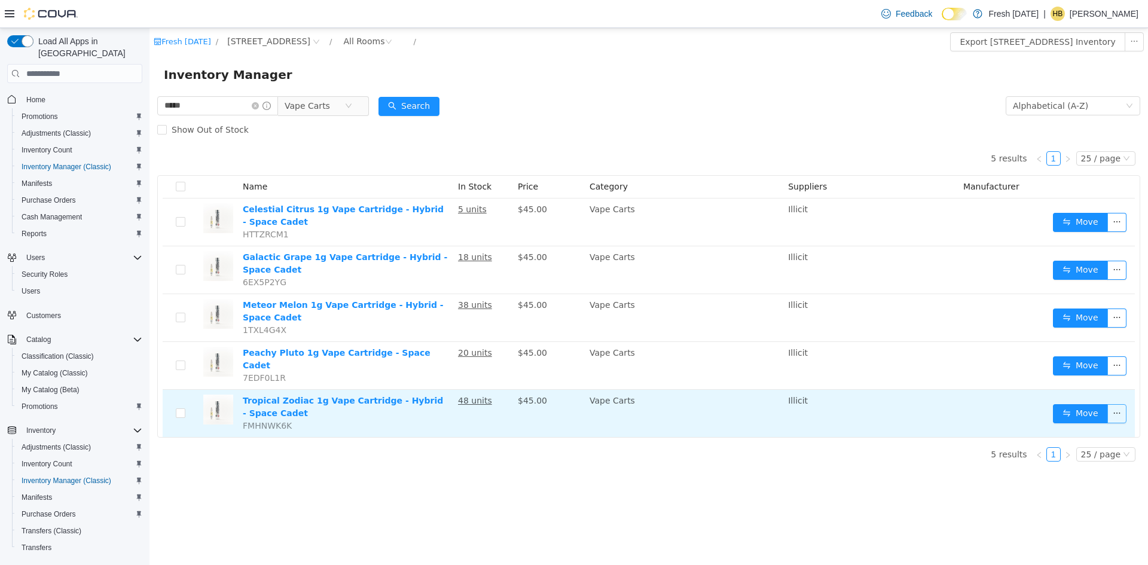
click at [1121, 404] on button "button" at bounding box center [1117, 413] width 19 height 19
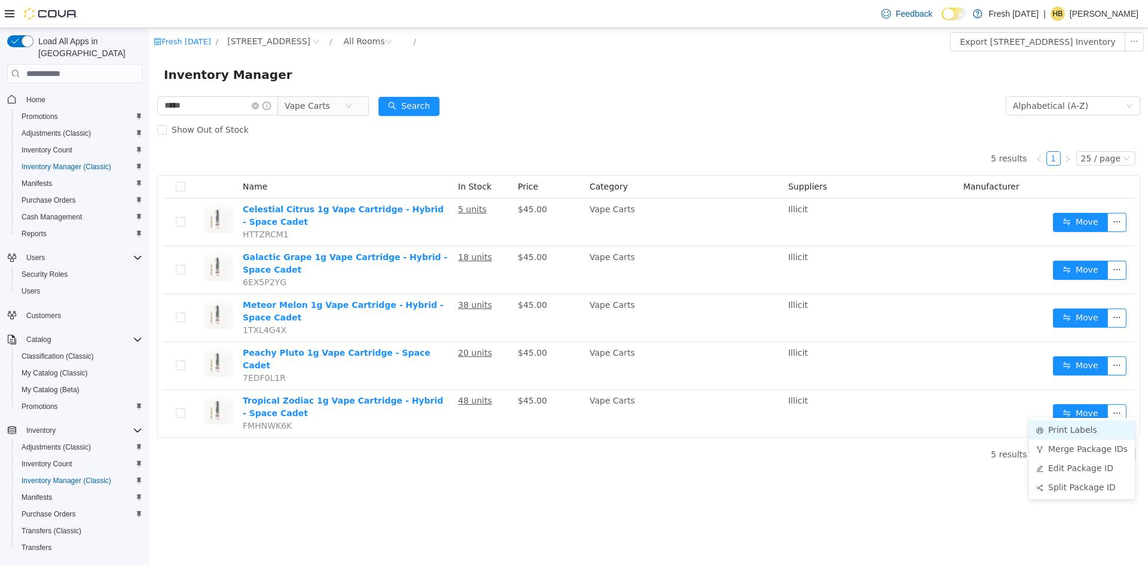
click at [1077, 429] on li "Print Labels" at bounding box center [1082, 429] width 106 height 19
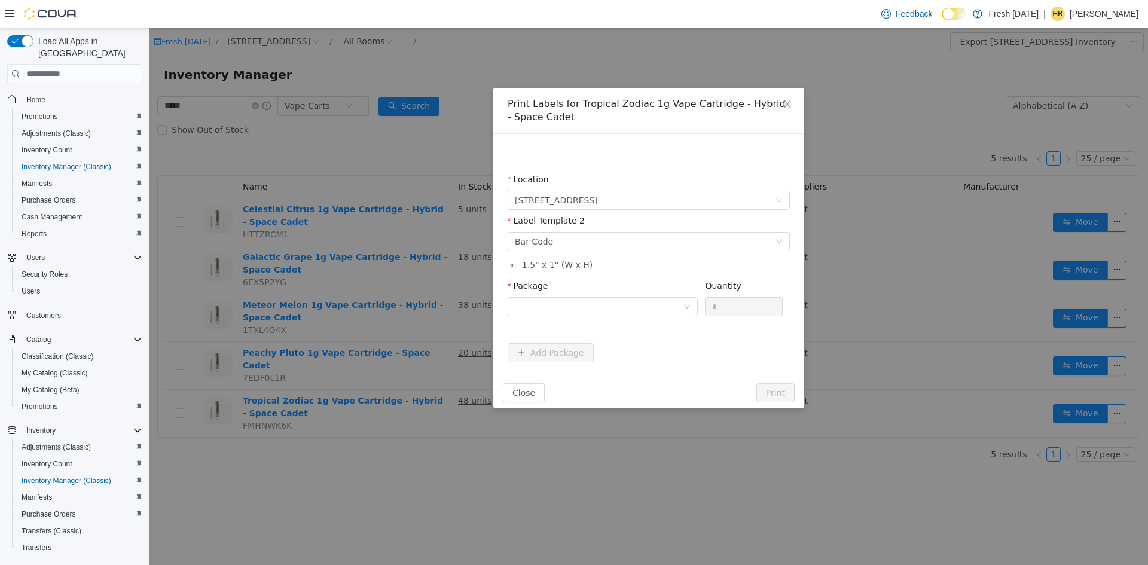
click at [637, 291] on div "Package" at bounding box center [603, 288] width 190 height 17
click at [633, 301] on div at bounding box center [599, 307] width 168 height 18
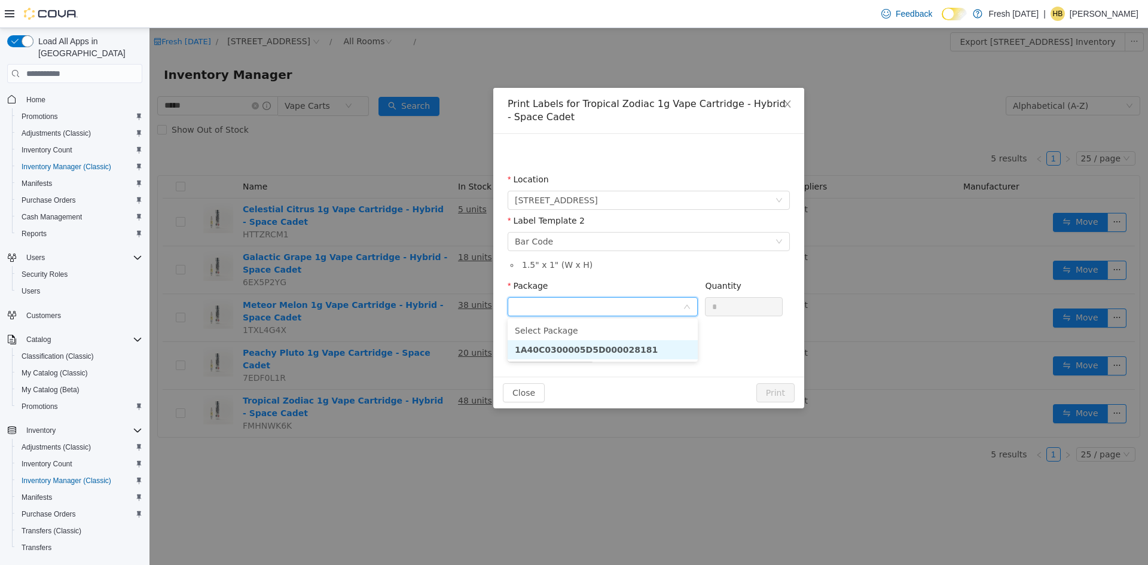
click at [627, 353] on strong "1A40C0300005D5D000028181" at bounding box center [586, 350] width 143 height 10
click at [747, 309] on input "*" at bounding box center [744, 307] width 77 height 18
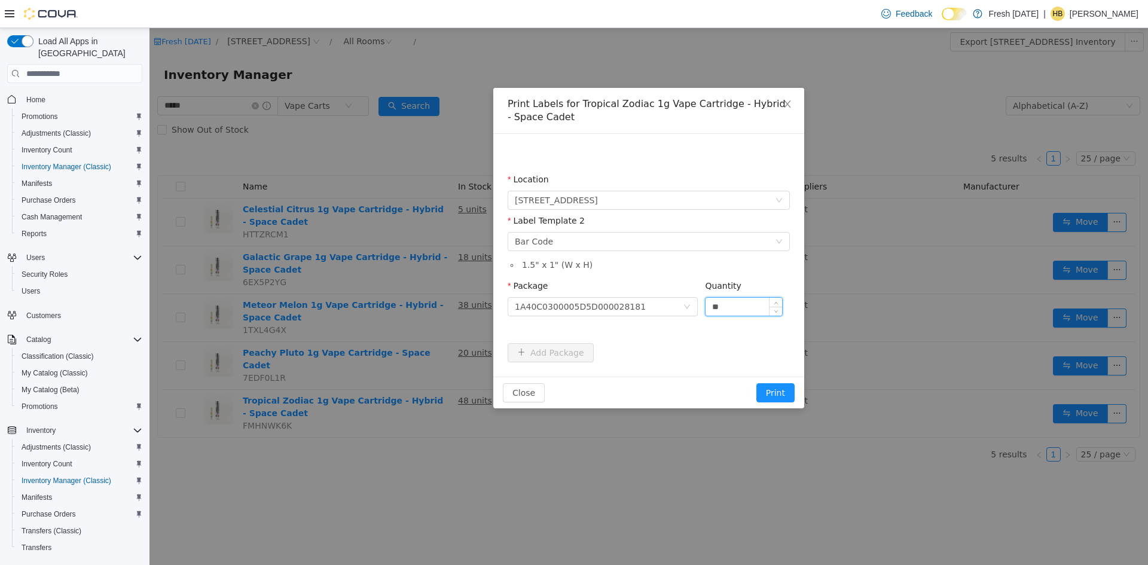
type input "**"
click at [757, 383] on button "Print" at bounding box center [776, 392] width 38 height 19
